Goal: Task Accomplishment & Management: Manage account settings

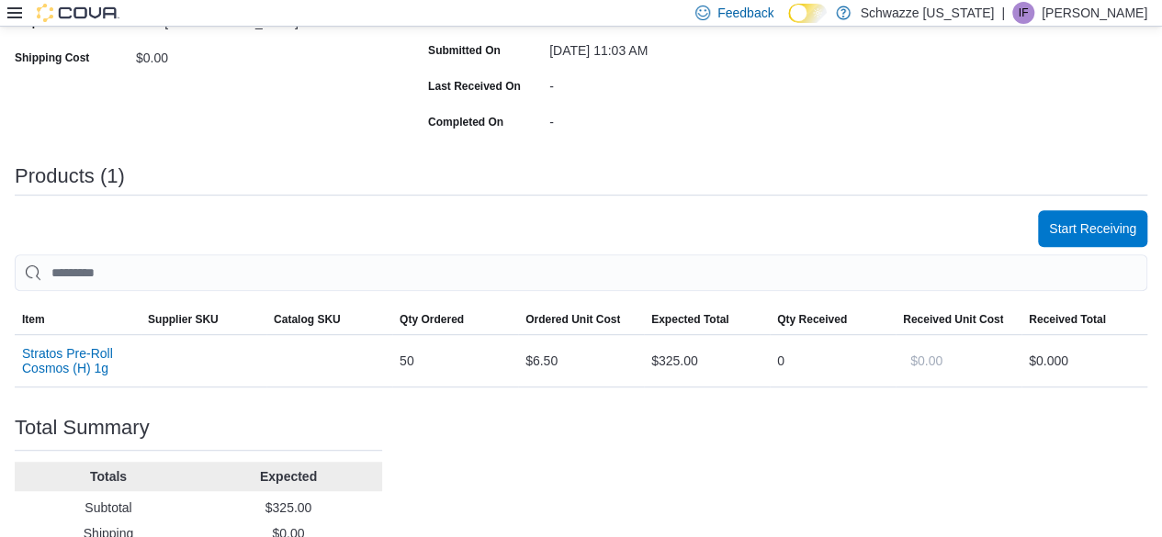
scroll to position [456, 0]
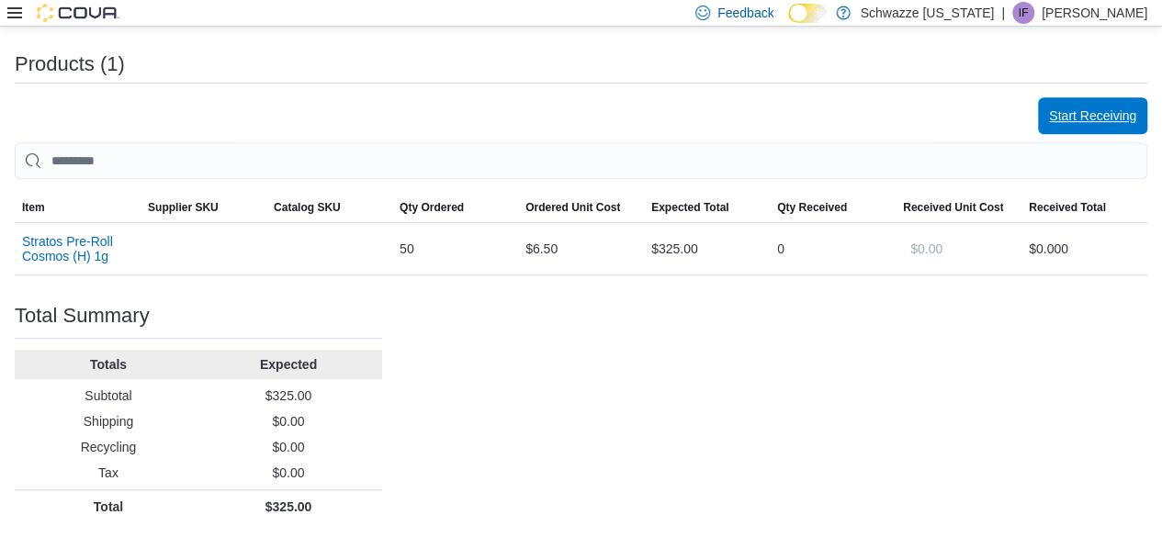
click at [1096, 130] on span "Start Receiving" at bounding box center [1092, 115] width 87 height 37
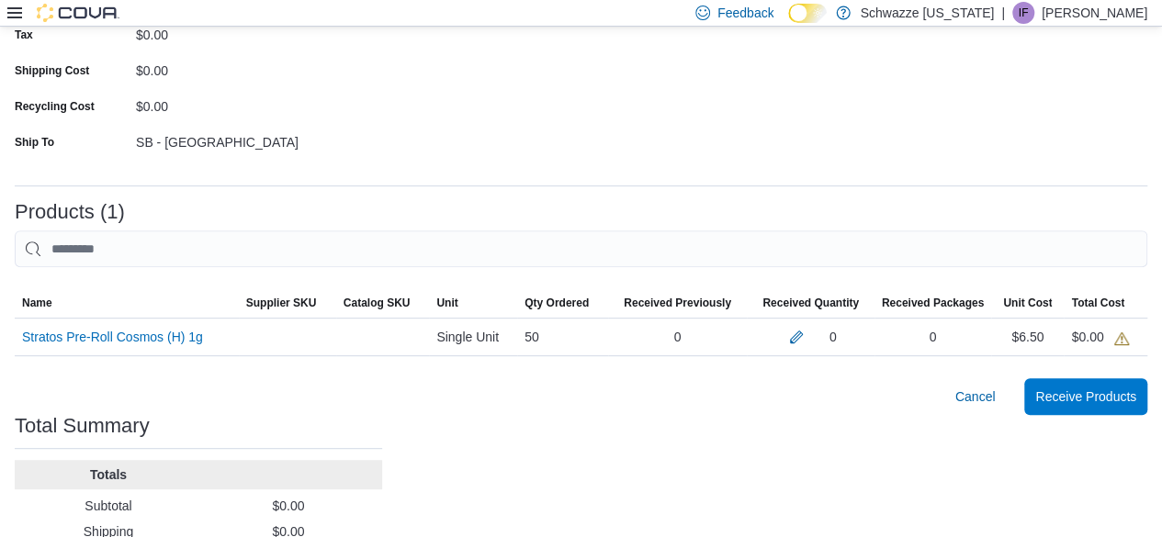
scroll to position [362, 0]
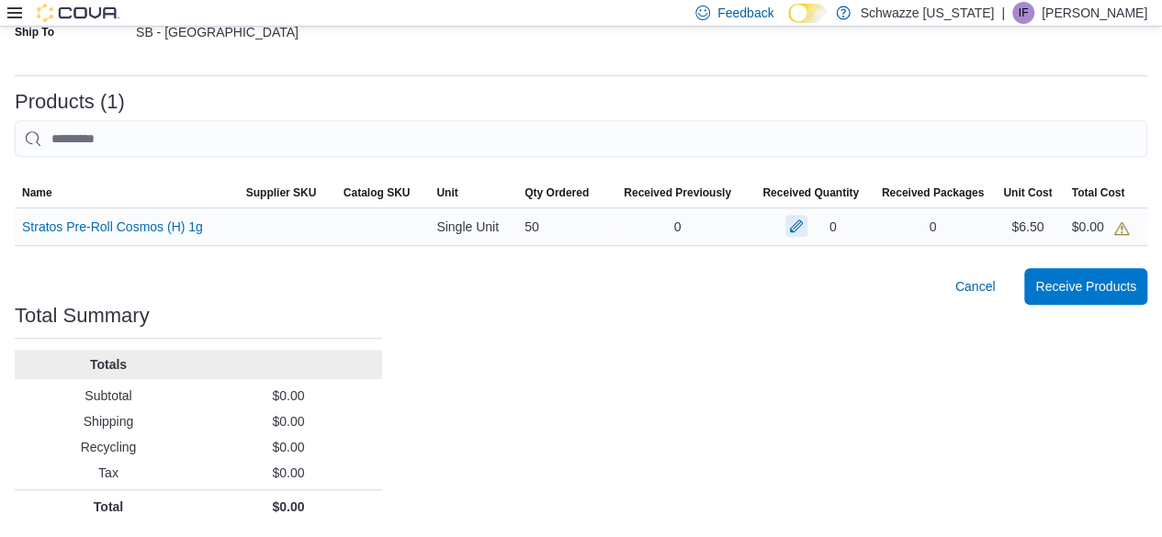
click at [808, 223] on button "button" at bounding box center [797, 226] width 22 height 22
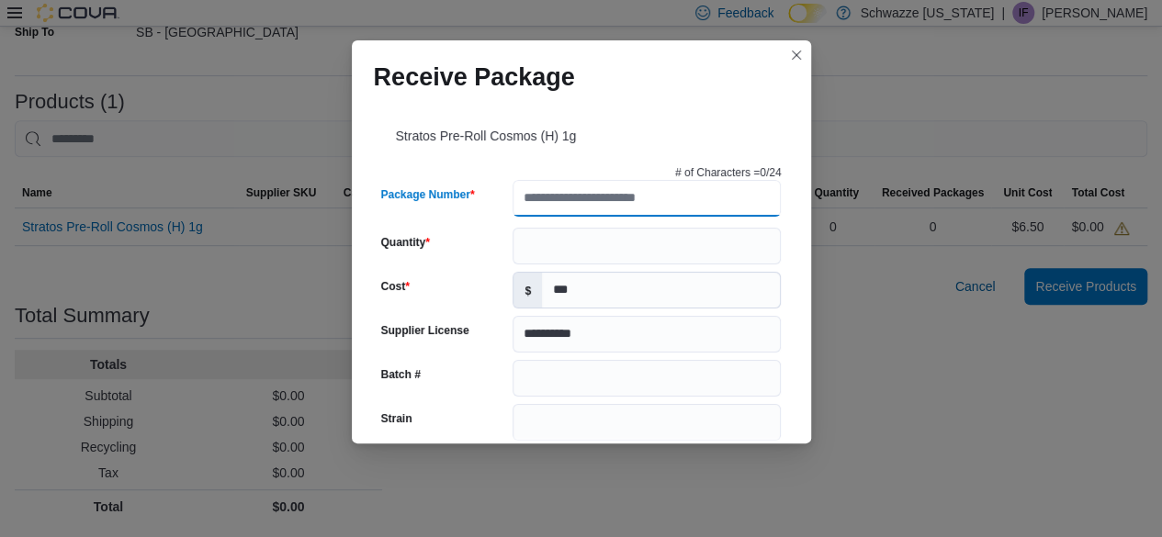
click at [614, 203] on input "Package Number" at bounding box center [647, 198] width 268 height 37
type input "**********"
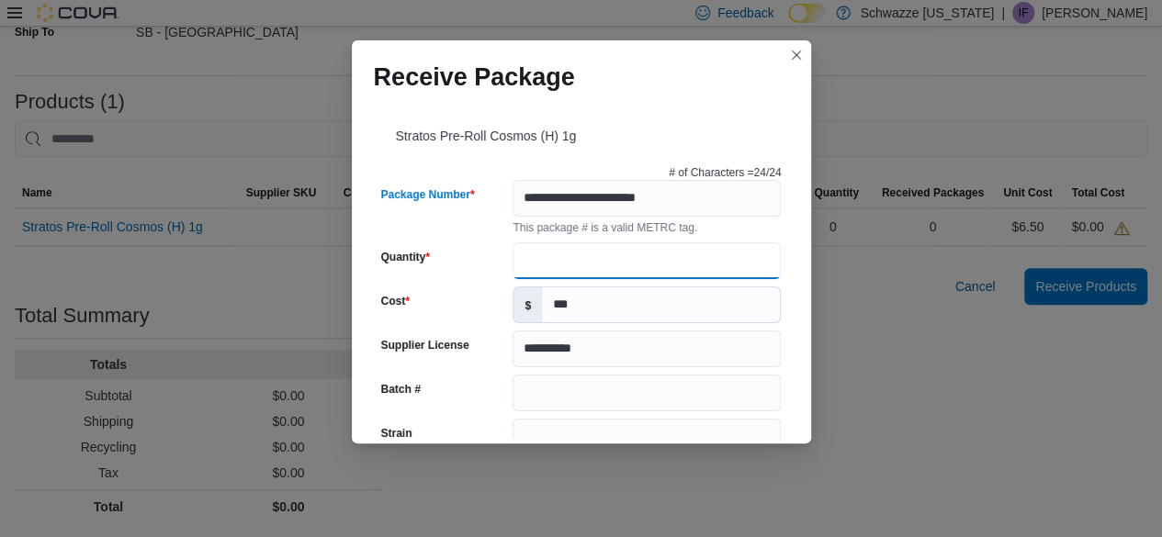
click at [593, 266] on input "Quantity" at bounding box center [647, 261] width 268 height 37
type input "**"
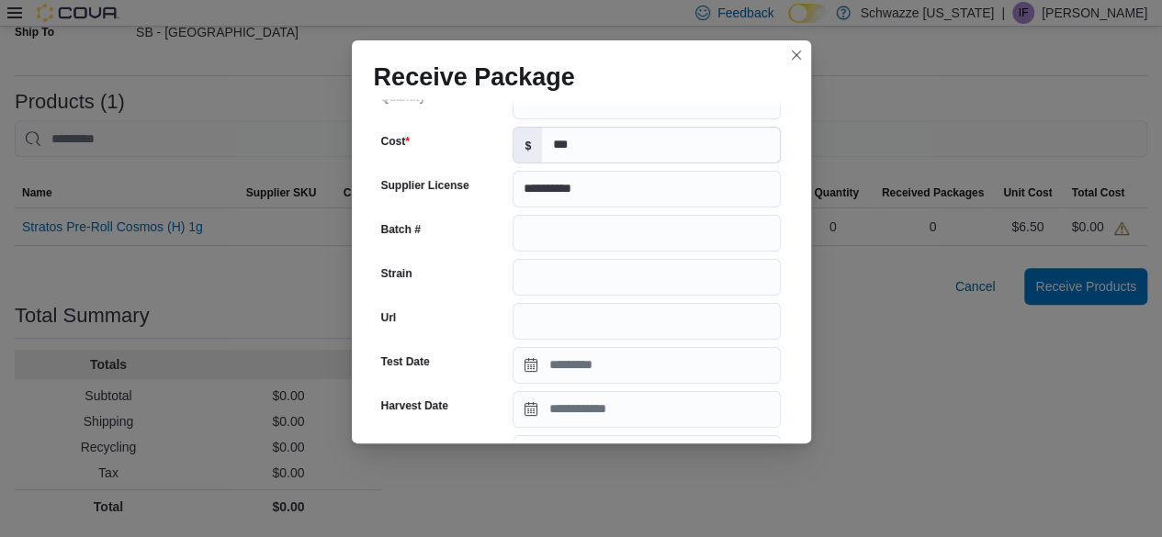
scroll to position [157, 0]
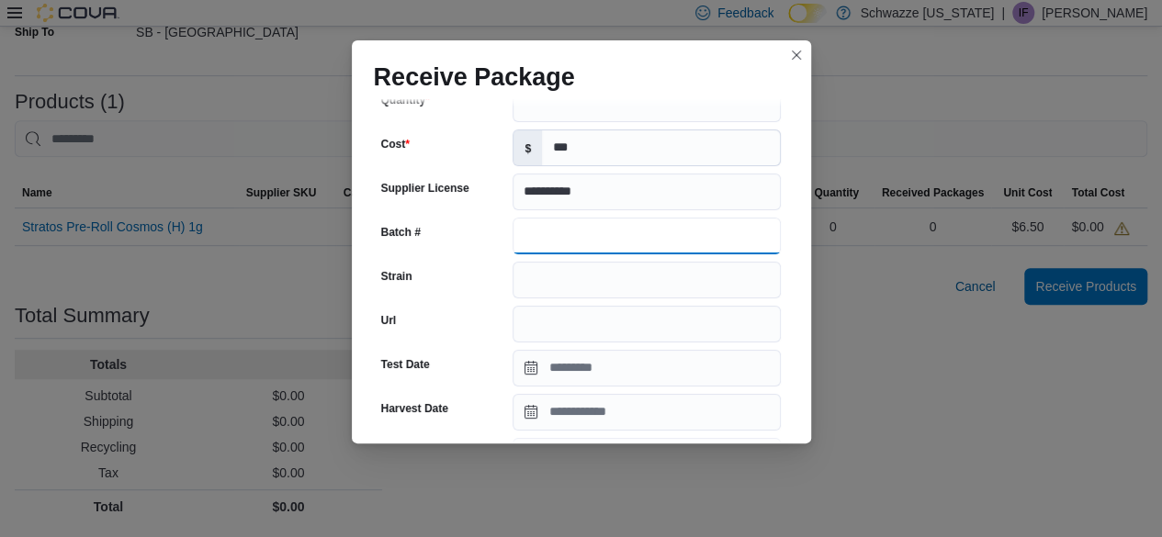
click at [563, 226] on input "Batch #" at bounding box center [647, 236] width 268 height 37
type input "**********"
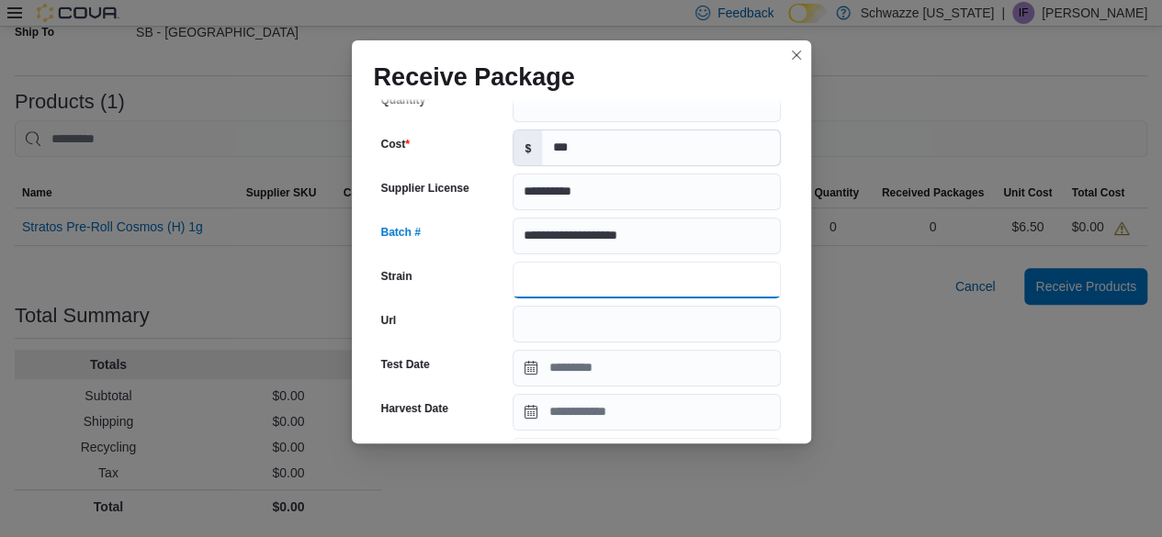
click at [562, 287] on input "Strain" at bounding box center [647, 280] width 268 height 37
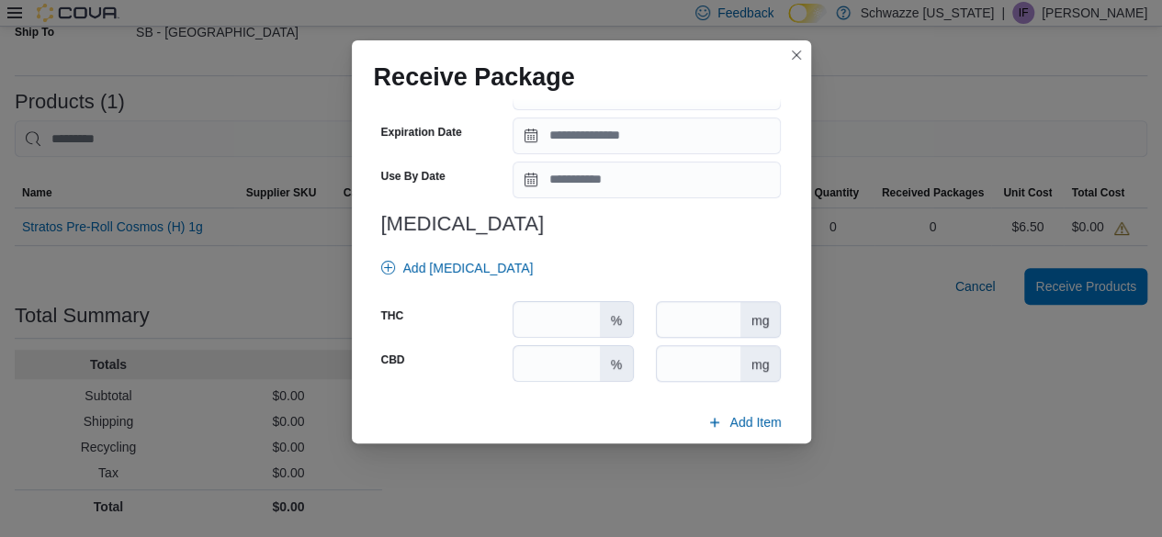
scroll to position [694, 0]
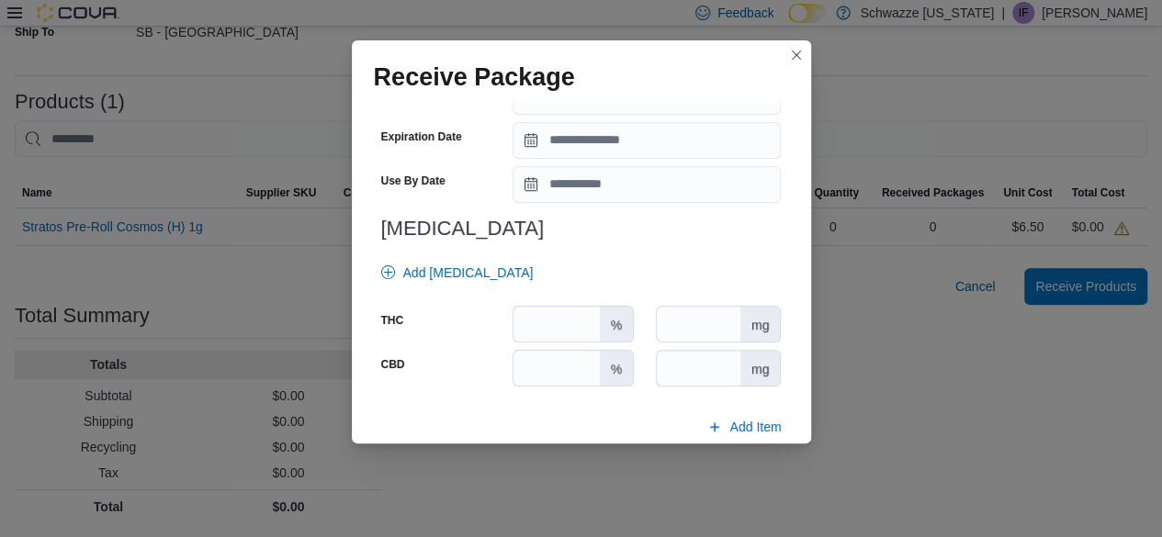
type input "**********"
click at [564, 148] on input "Expiration Date" at bounding box center [647, 140] width 268 height 37
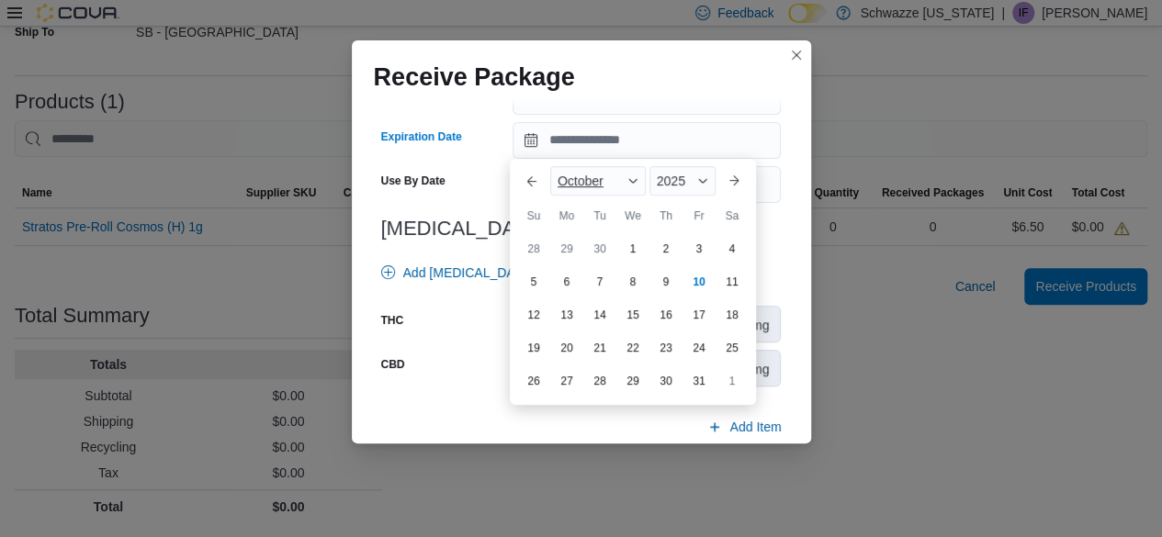
click at [575, 174] on span "October" at bounding box center [581, 181] width 46 height 15
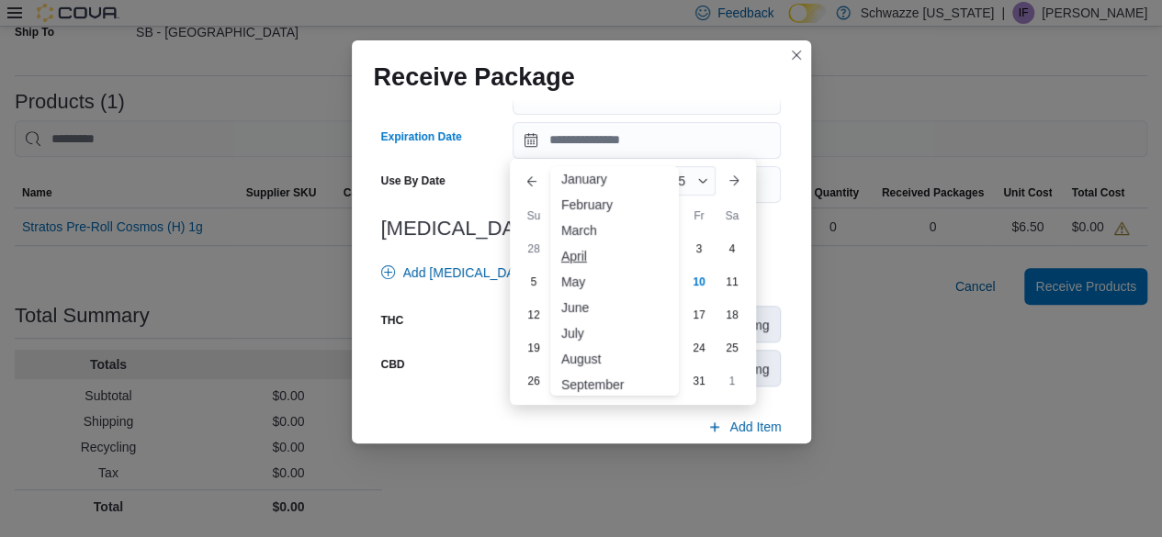
scroll to position [4, 0]
click at [570, 285] on div "May" at bounding box center [614, 284] width 121 height 22
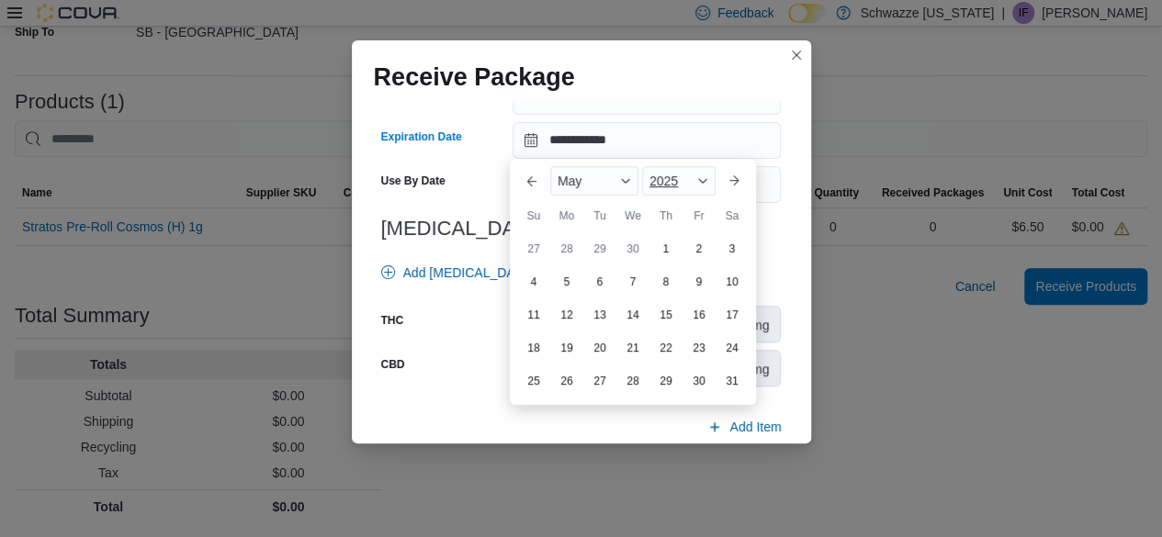
click at [661, 181] on span "2025" at bounding box center [664, 181] width 28 height 15
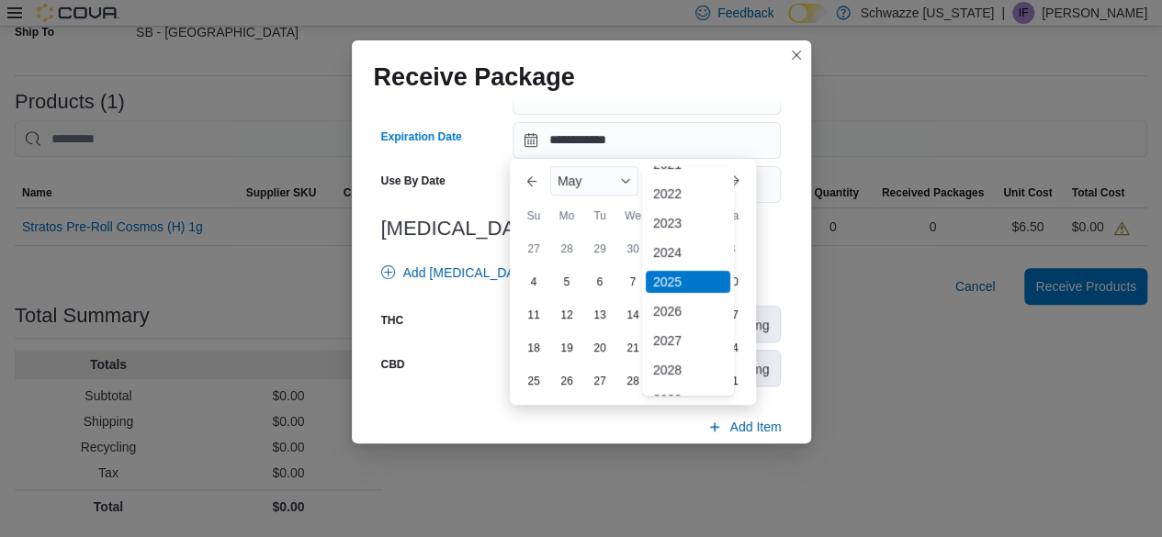
scroll to position [107, 0]
click at [675, 344] on div "2027" at bounding box center [688, 343] width 85 height 22
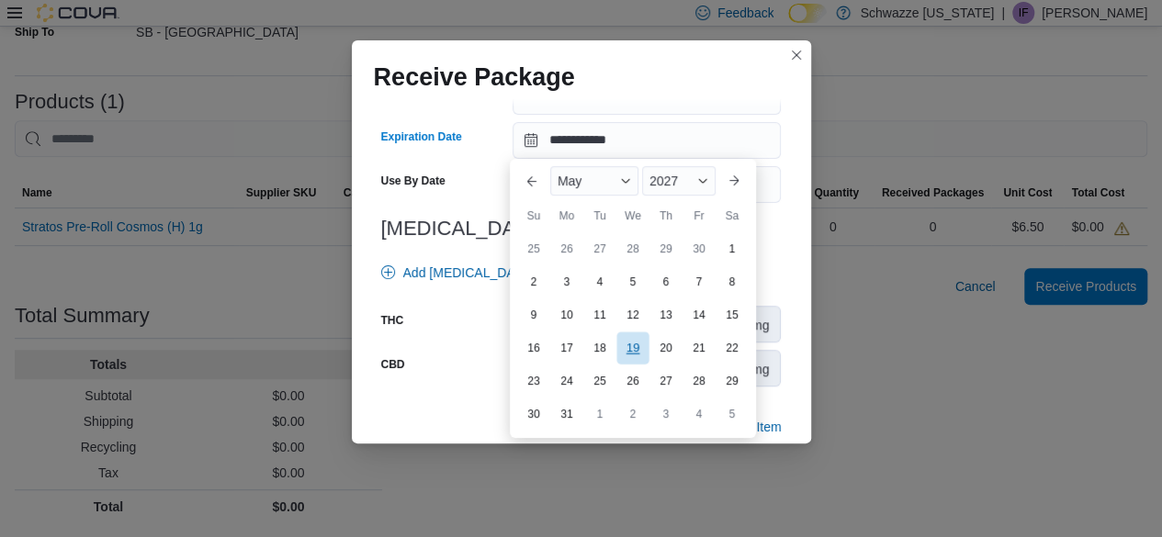
click at [633, 353] on div "19" at bounding box center [632, 348] width 32 height 32
type input "**********"
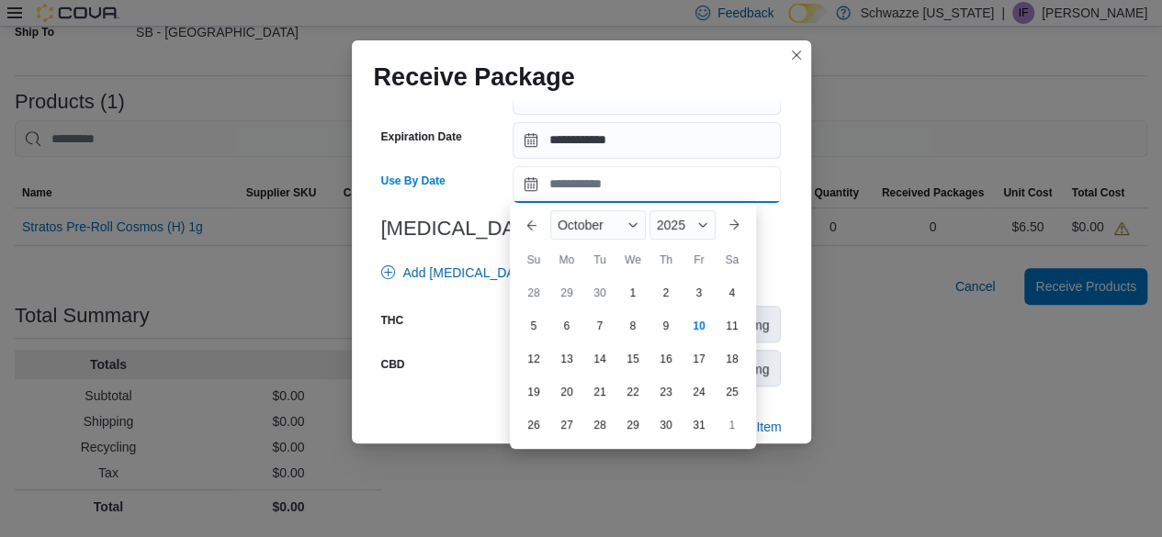
click at [564, 194] on input "Use By Date" at bounding box center [647, 184] width 268 height 37
click at [560, 221] on span "October" at bounding box center [581, 225] width 46 height 15
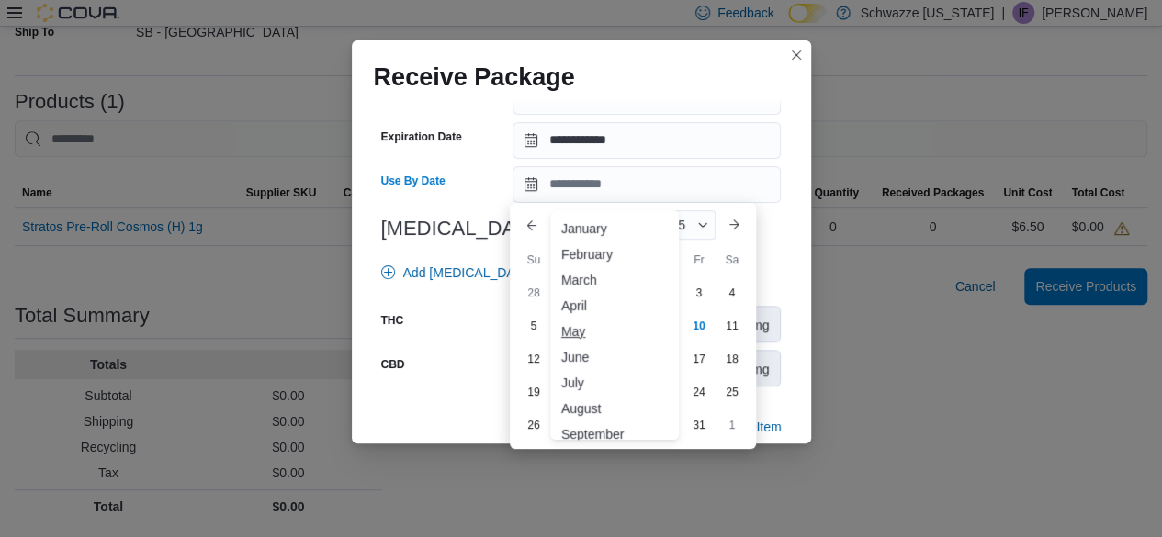
click at [577, 333] on div "May" at bounding box center [614, 332] width 121 height 22
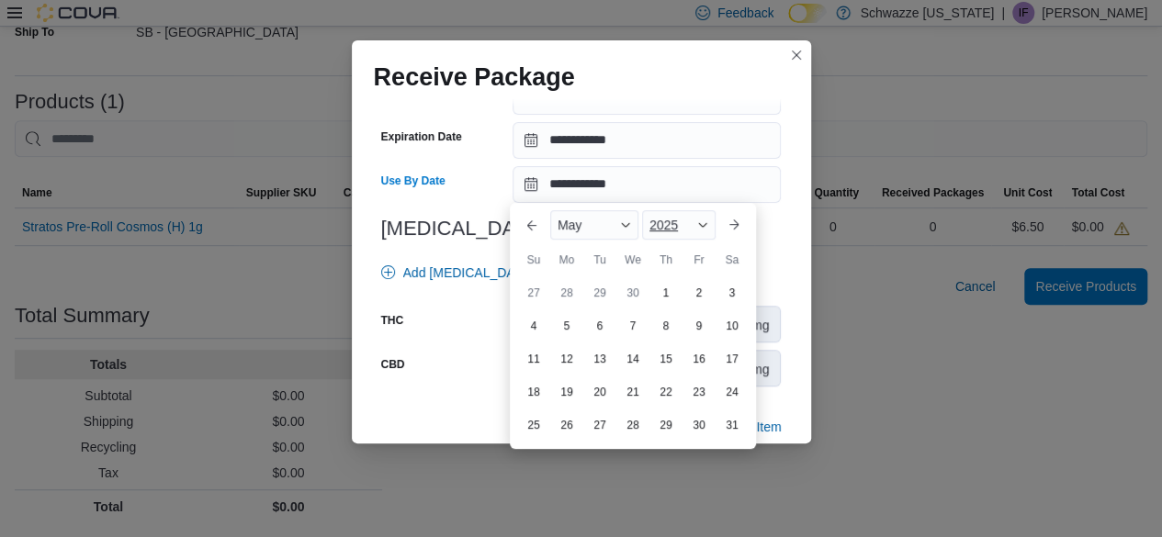
click at [669, 229] on span "2025" at bounding box center [664, 225] width 28 height 15
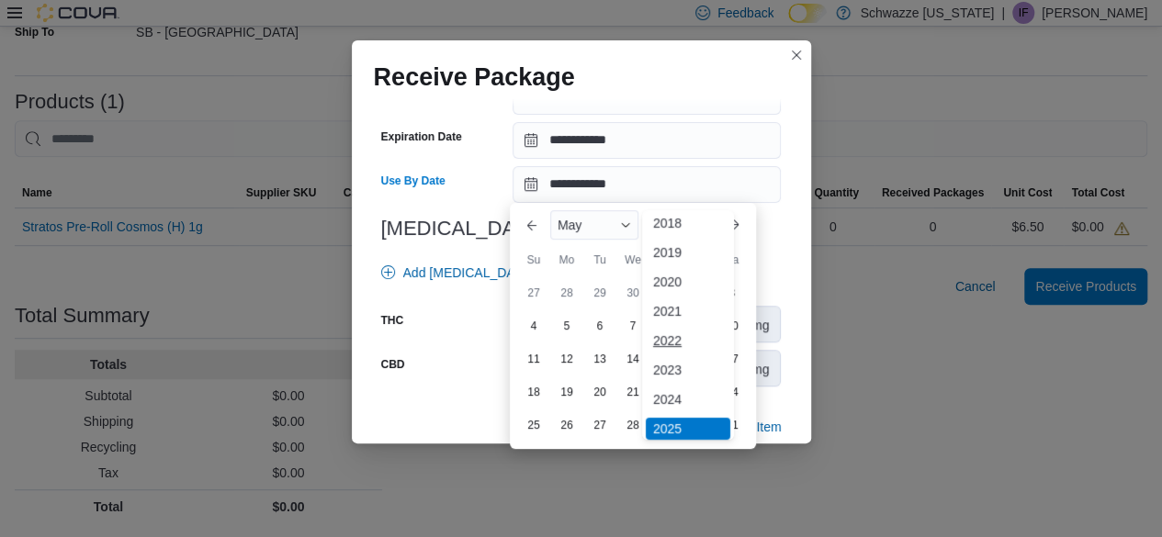
scroll to position [73, 0]
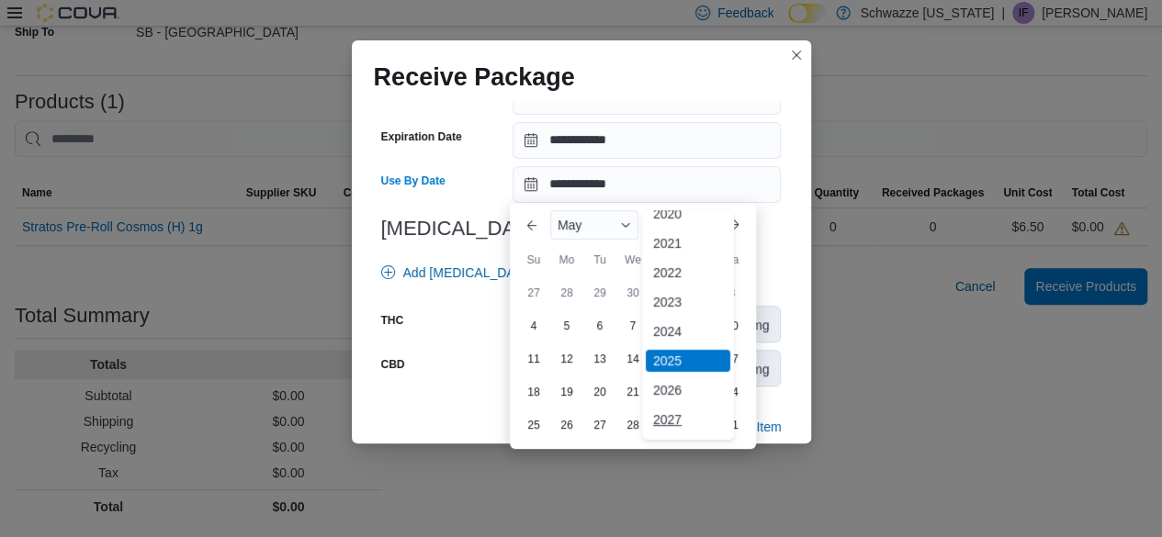
click at [672, 420] on div "2027" at bounding box center [688, 420] width 85 height 22
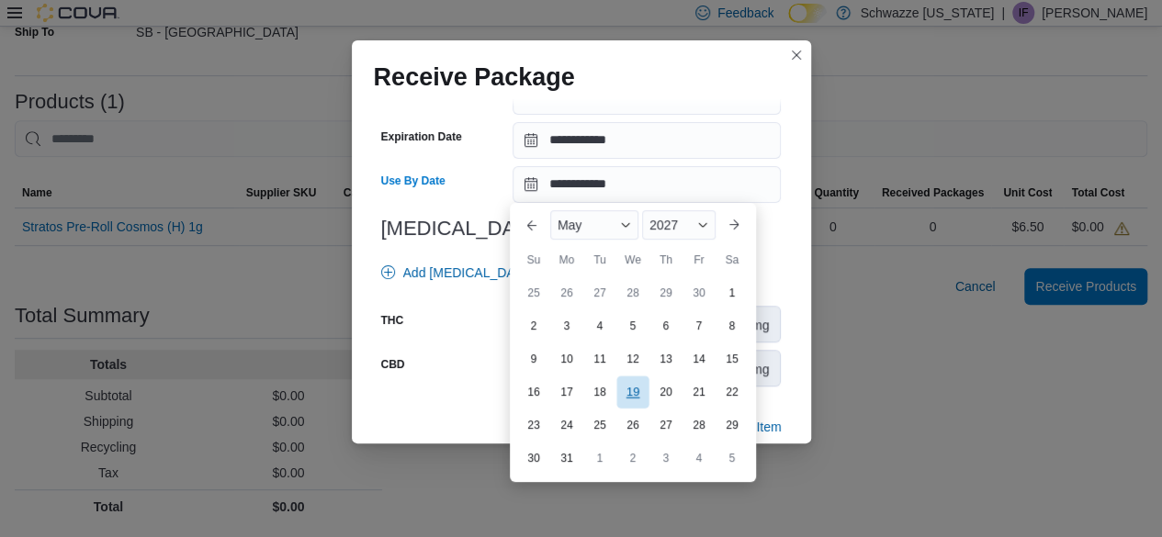
click at [640, 396] on div "19" at bounding box center [632, 392] width 32 height 32
type input "**********"
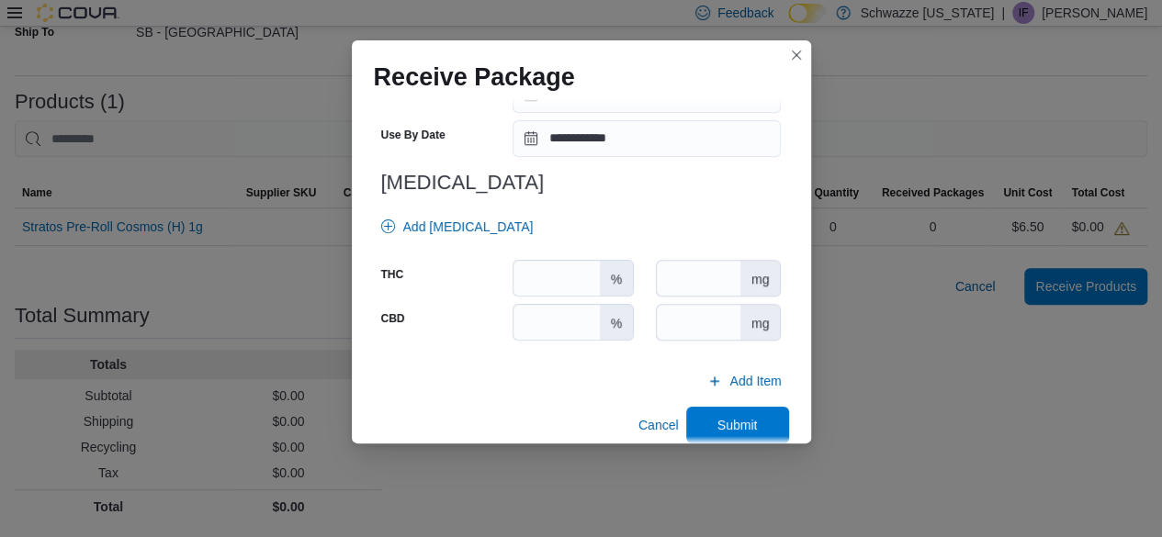
scroll to position [740, 0]
click at [555, 275] on input "number" at bounding box center [556, 278] width 85 height 35
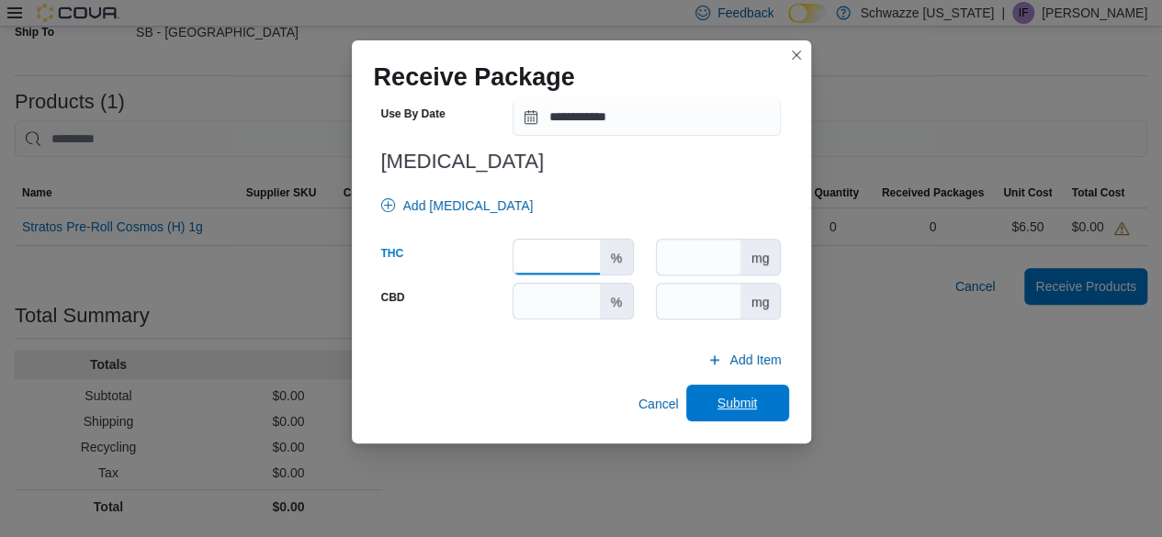
type input "****"
click at [718, 395] on span "Submit" at bounding box center [738, 403] width 40 height 18
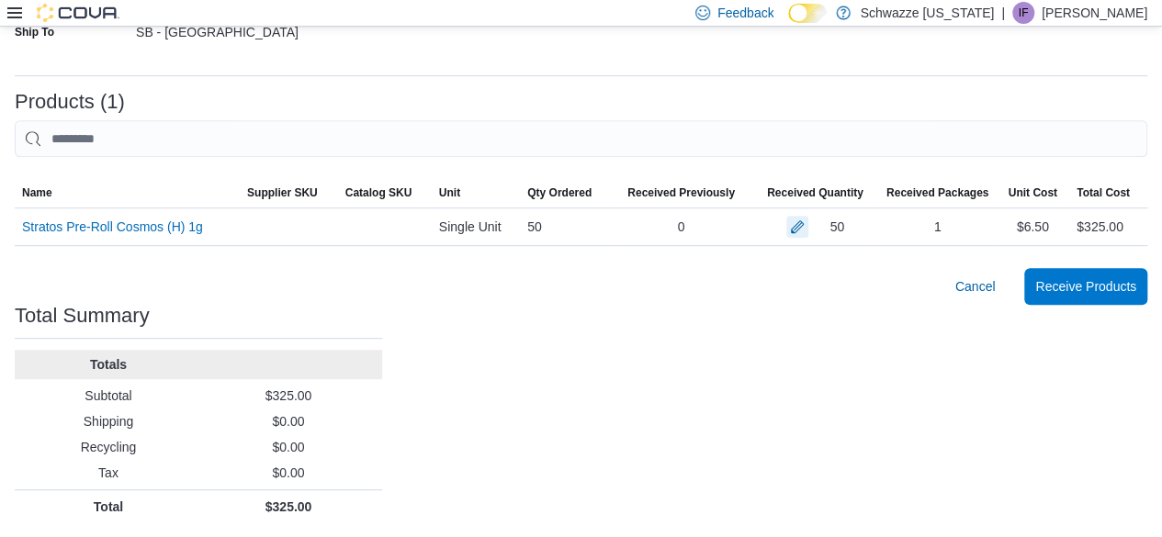
scroll to position [361, 0]
click at [1062, 284] on span "Receive Products" at bounding box center [1085, 286] width 101 height 18
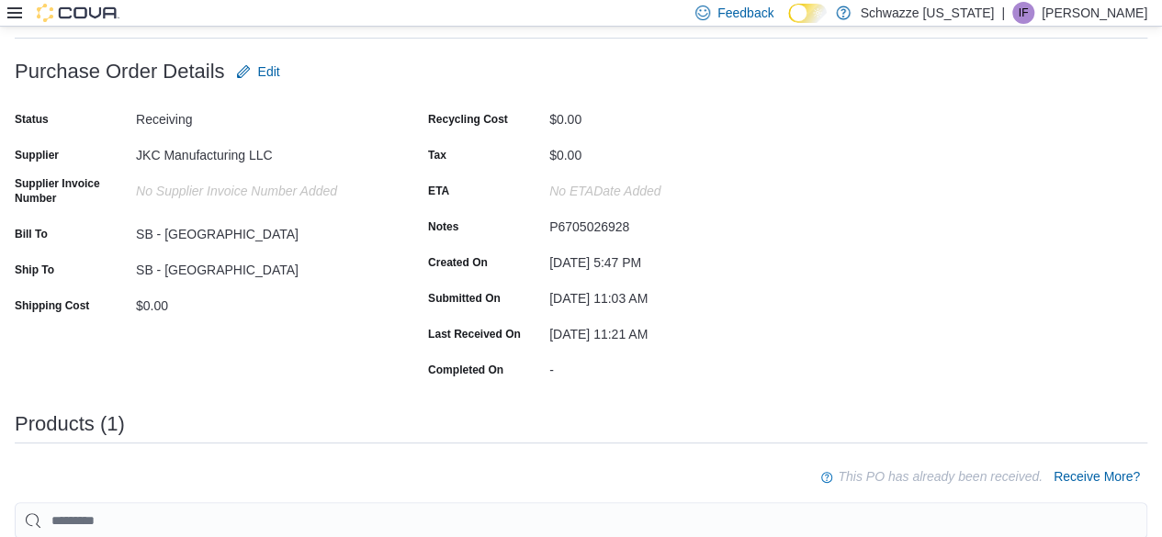
click at [1048, 214] on div "Purchase Order: PO6SMV-166412 Feedback Purchase Order Details Edit Status Recei…" at bounding box center [581, 468] width 1133 height 831
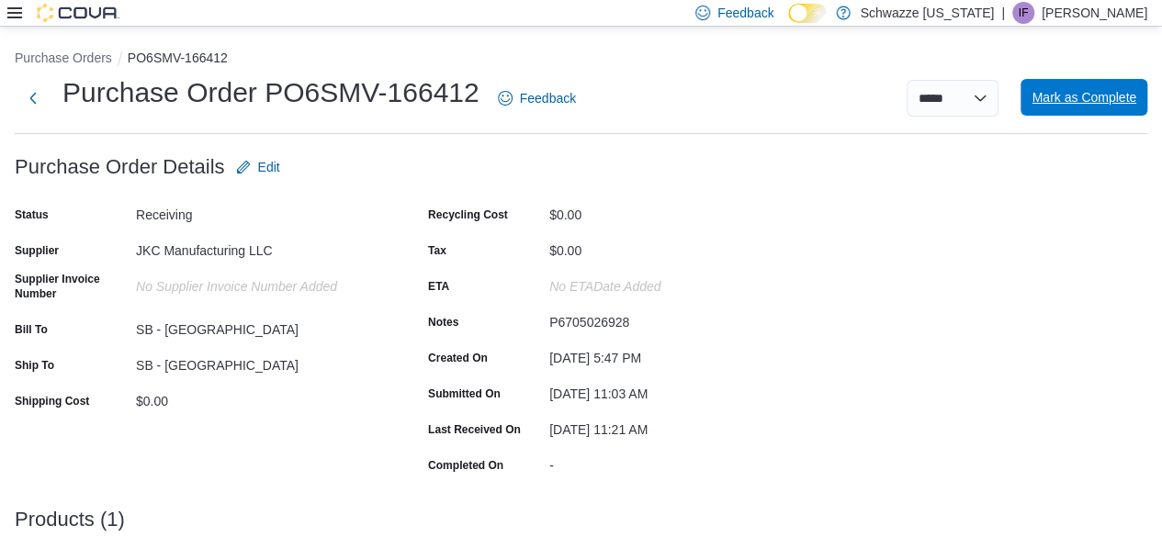
click at [1097, 96] on span "Mark as Complete" at bounding box center [1084, 97] width 105 height 18
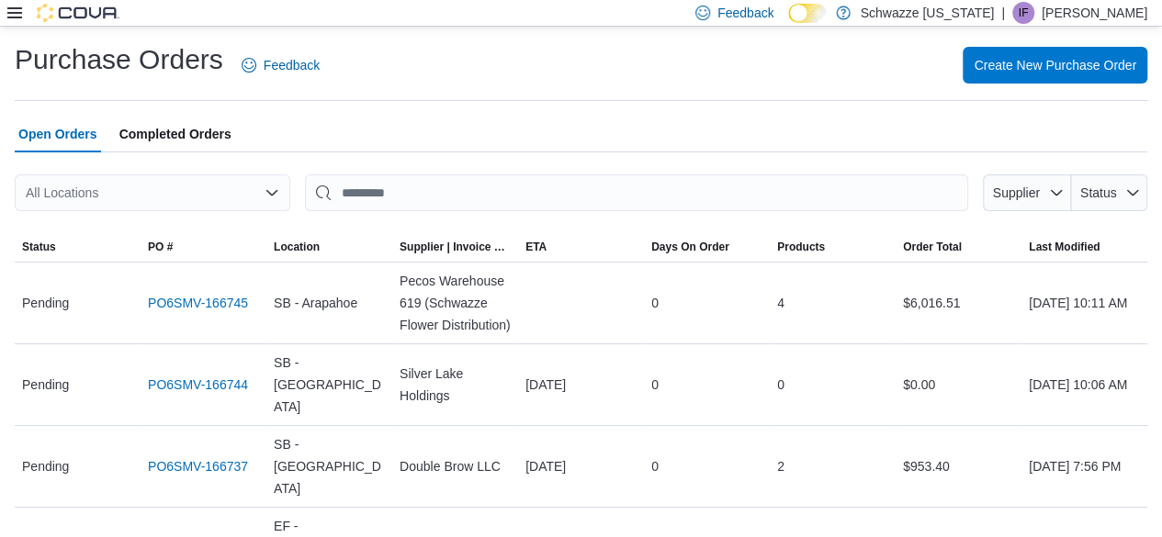
click at [480, 94] on div "Purchase Orders Feedback Create New Purchase Order" at bounding box center [581, 71] width 1133 height 60
